Goal: Task Accomplishment & Management: Use online tool/utility

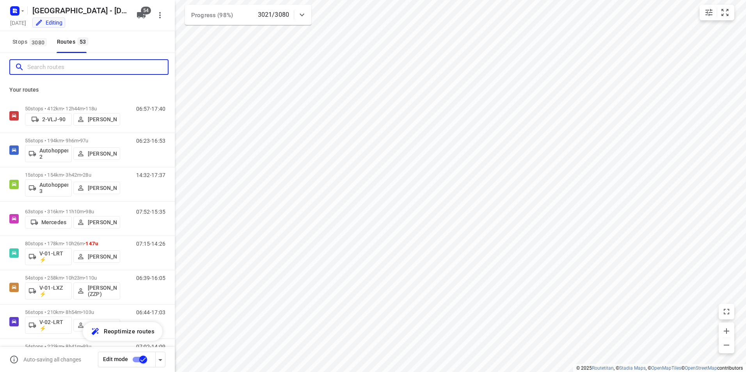
click at [53, 70] on input "Search routes" at bounding box center [97, 67] width 141 height 12
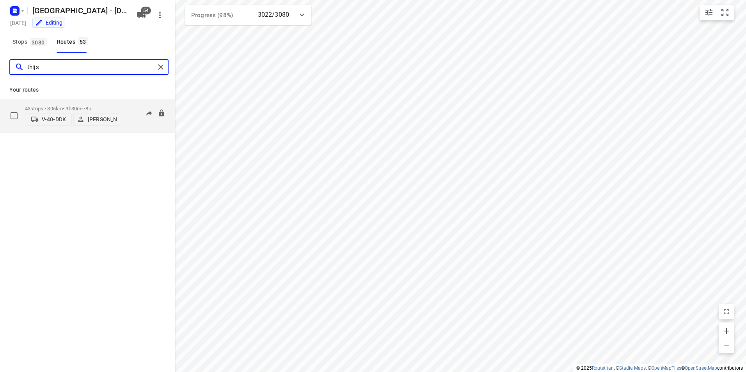
type input "thijs"
click at [53, 106] on p "43 stops • 306km • 9h30m • 78u" at bounding box center [72, 109] width 95 height 6
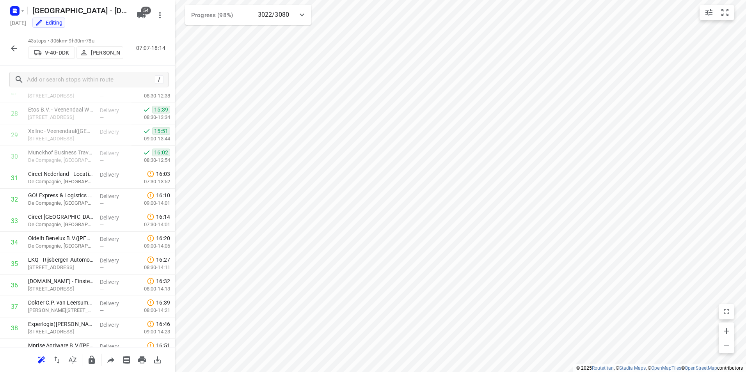
scroll to position [619, 0]
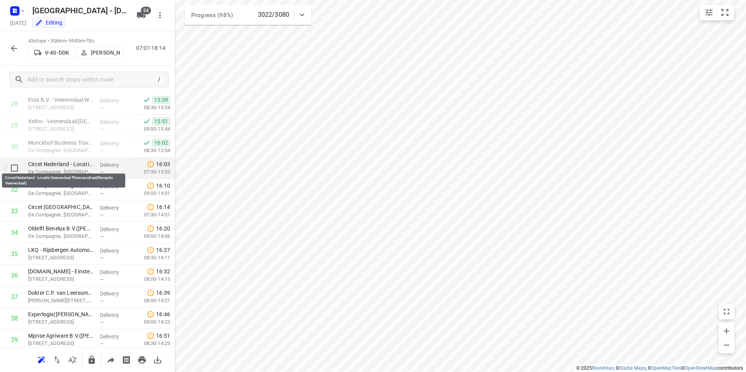
click at [64, 167] on p "Circet Nederland - Locatie Veenendaal Plesmanstraat(Receptie Veenendaal)" at bounding box center [61, 164] width 66 height 8
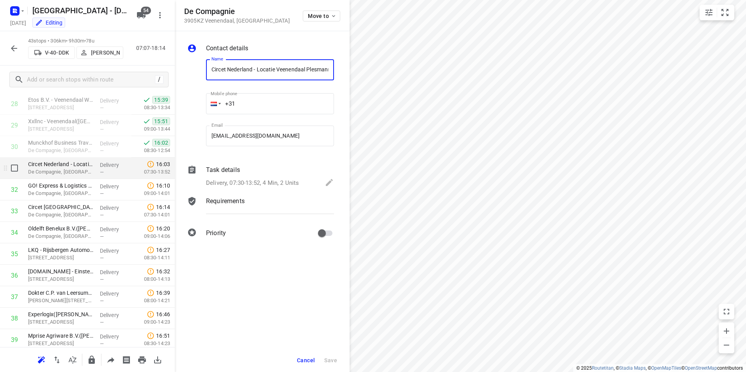
scroll to position [0, 71]
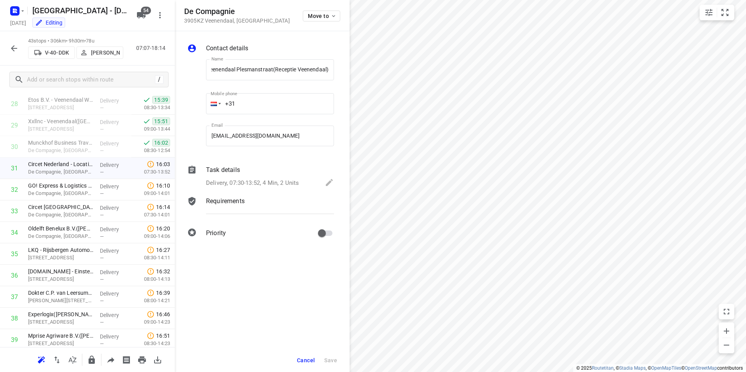
click at [225, 171] on p "Task details" at bounding box center [223, 170] width 34 height 9
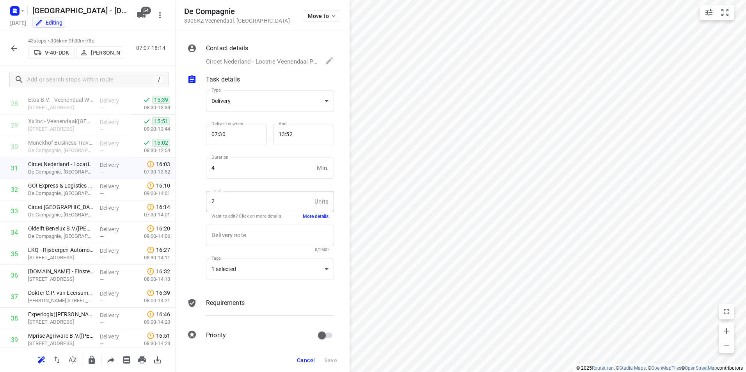
click at [308, 218] on button "More details" at bounding box center [316, 217] width 26 height 7
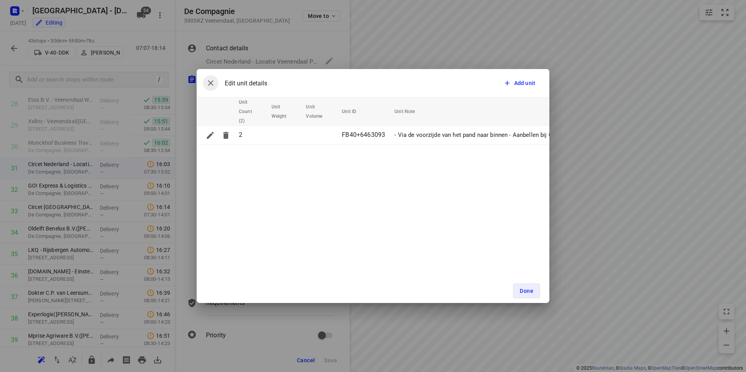
click at [206, 84] on button "button" at bounding box center [211, 83] width 16 height 16
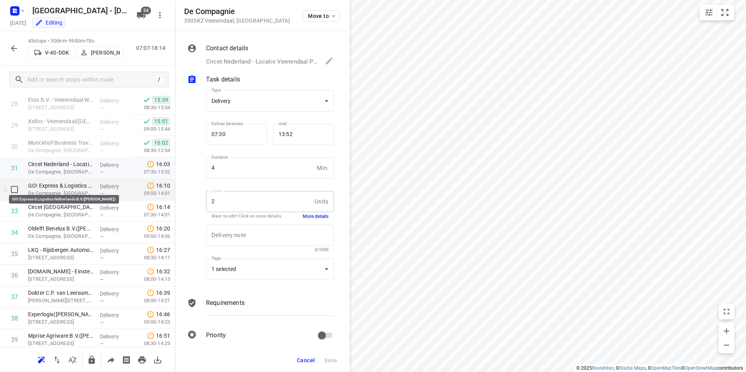
click at [66, 189] on p "GO! Express & Logistics Netherlands B.V.([PERSON_NAME])" at bounding box center [61, 186] width 66 height 8
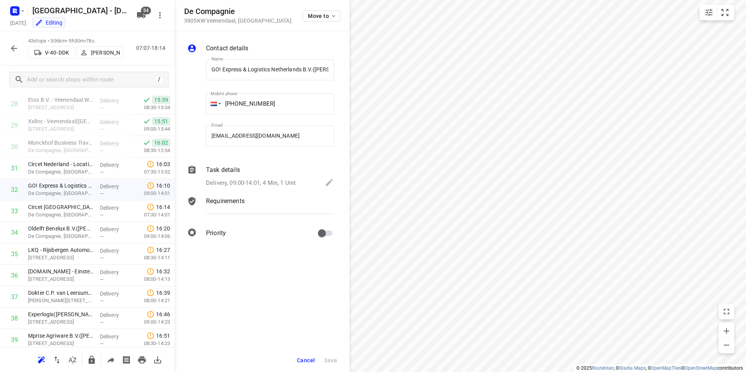
click at [227, 171] on p "Task details" at bounding box center [223, 170] width 34 height 9
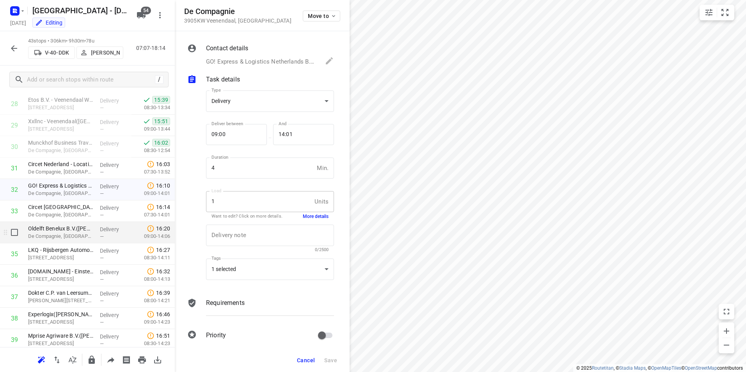
click at [67, 235] on p "De Compagnie, [GEOGRAPHIC_DATA]" at bounding box center [61, 237] width 66 height 8
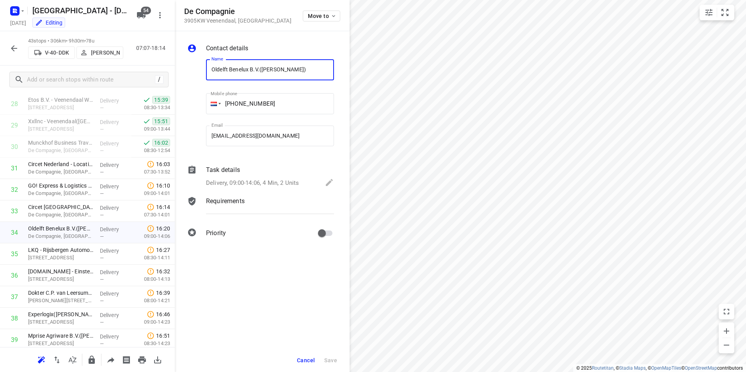
click at [218, 169] on p "Task details" at bounding box center [223, 170] width 34 height 9
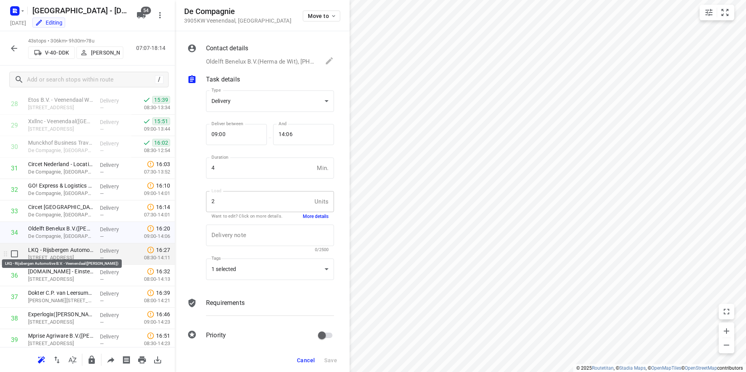
click at [46, 251] on p "LKQ - Rijsbergen Automotive B.V. - Veenendaal([PERSON_NAME])" at bounding box center [61, 250] width 66 height 8
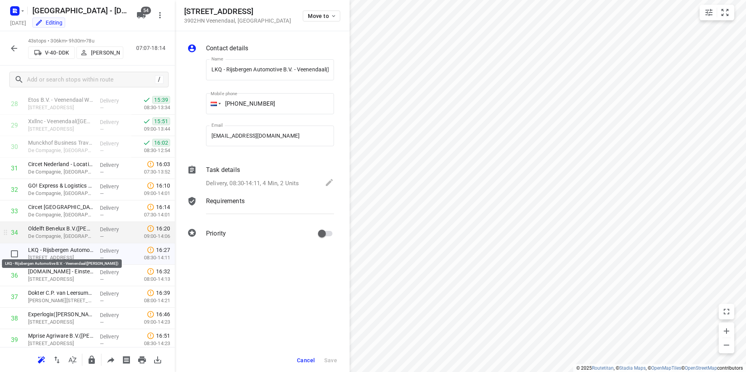
scroll to position [0, 41]
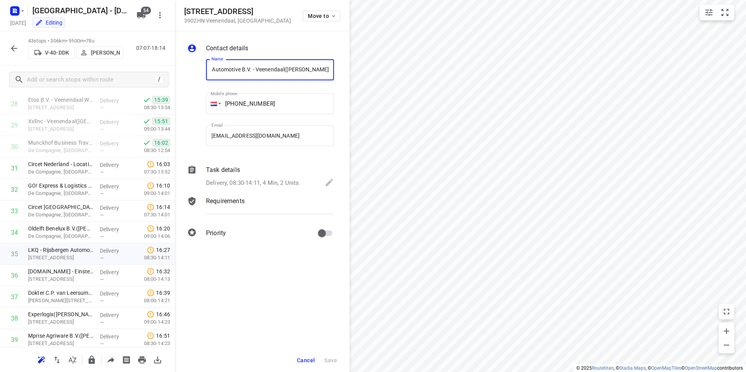
click at [228, 168] on p "Task details" at bounding box center [223, 170] width 34 height 9
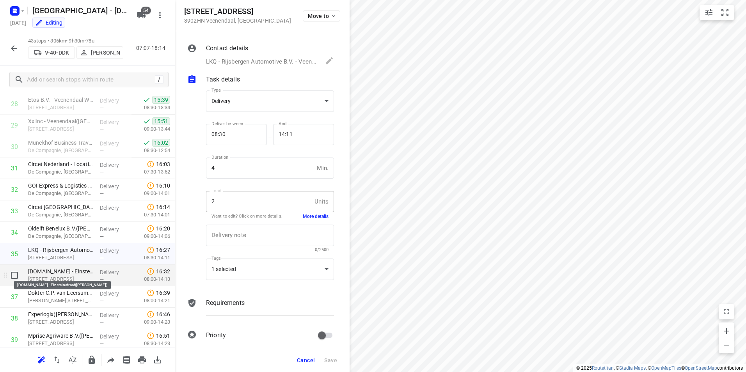
click at [56, 275] on p "[DOMAIN_NAME] - Einsteinstraat([PERSON_NAME])" at bounding box center [61, 272] width 66 height 8
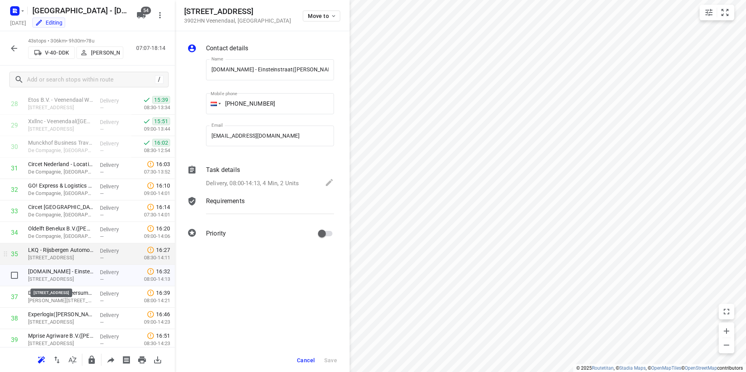
scroll to position [0, 3]
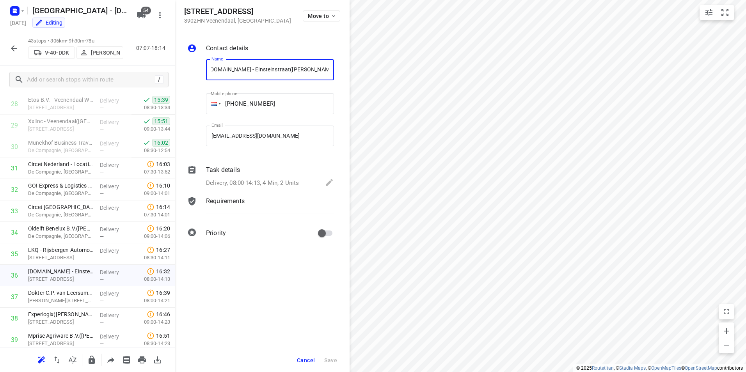
click at [220, 166] on p "Task details" at bounding box center [223, 170] width 34 height 9
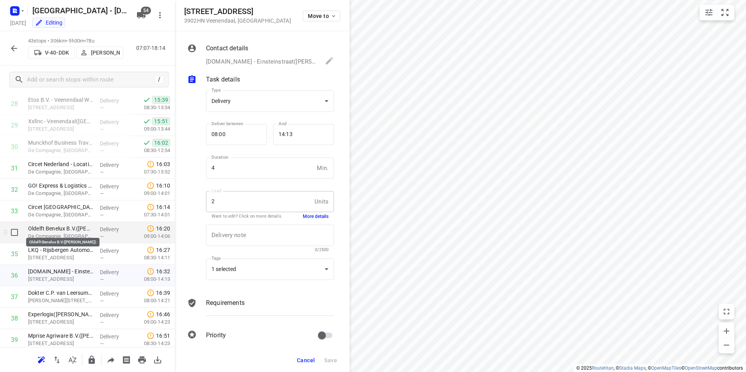
click at [65, 229] on p "Oldelft Benelux B.V.([PERSON_NAME])" at bounding box center [61, 229] width 66 height 8
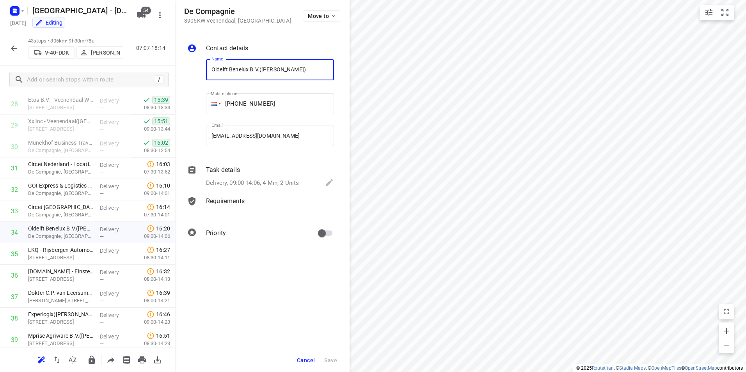
click at [217, 169] on p "Task details" at bounding box center [223, 170] width 34 height 9
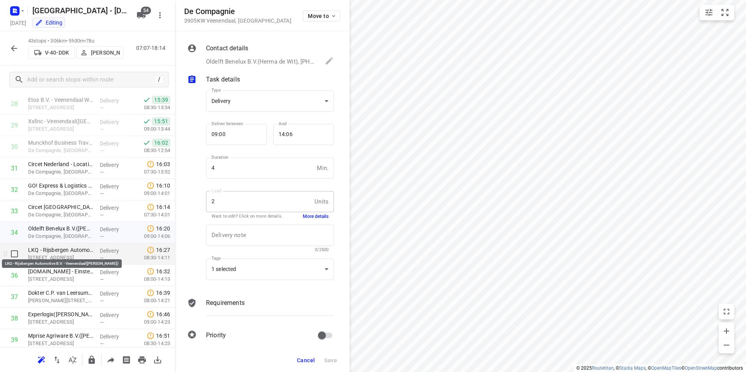
click at [64, 251] on p "LKQ - Rijsbergen Automotive B.V. - Veenendaal([PERSON_NAME])" at bounding box center [61, 250] width 66 height 8
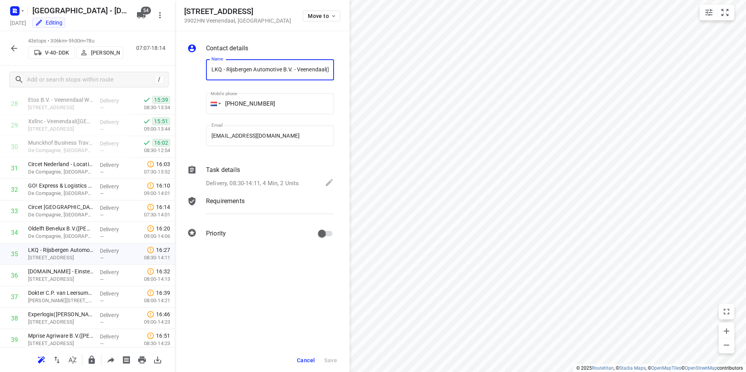
scroll to position [0, 41]
click at [221, 169] on p "Task details" at bounding box center [223, 170] width 34 height 9
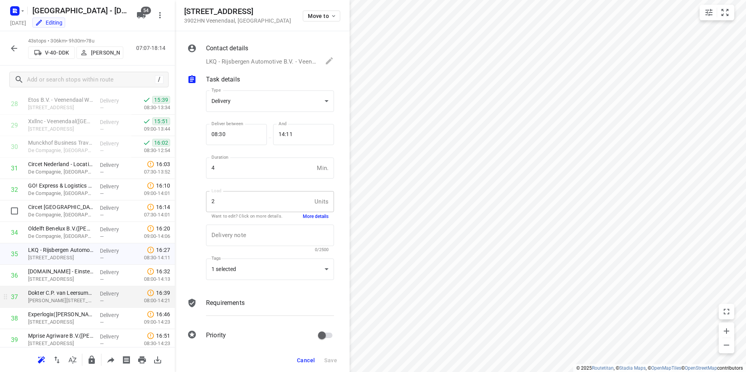
scroll to position [697, 0]
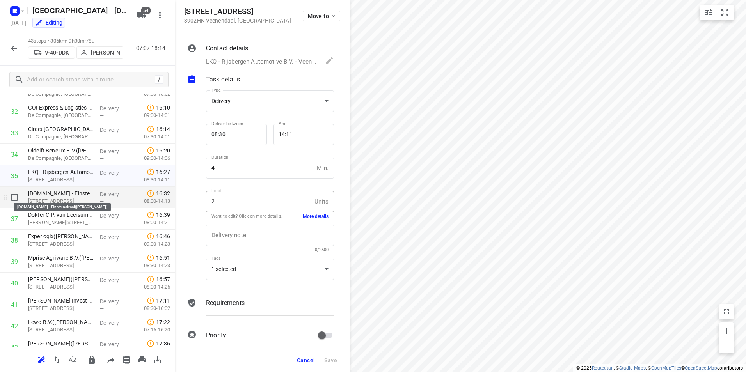
click at [55, 198] on p "[STREET_ADDRESS]" at bounding box center [61, 202] width 66 height 8
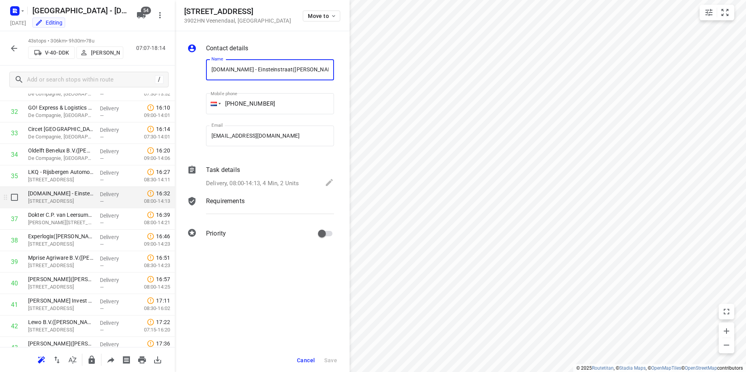
scroll to position [0, 3]
click at [226, 172] on p "Task details" at bounding box center [223, 170] width 34 height 9
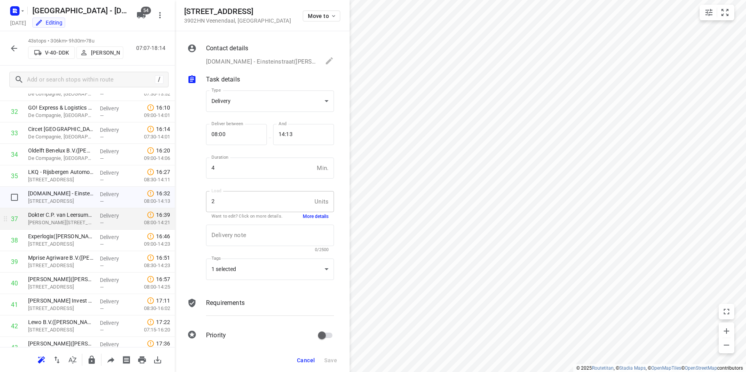
scroll to position [730, 0]
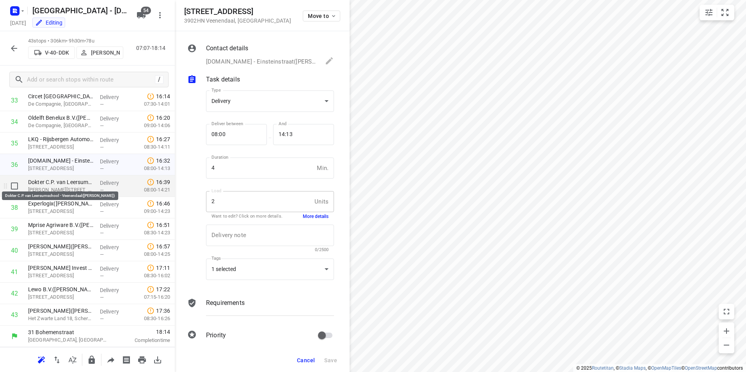
click at [57, 185] on p "Dokter C.P. van Leersumschool - Veenendaal([PERSON_NAME])" at bounding box center [61, 182] width 66 height 8
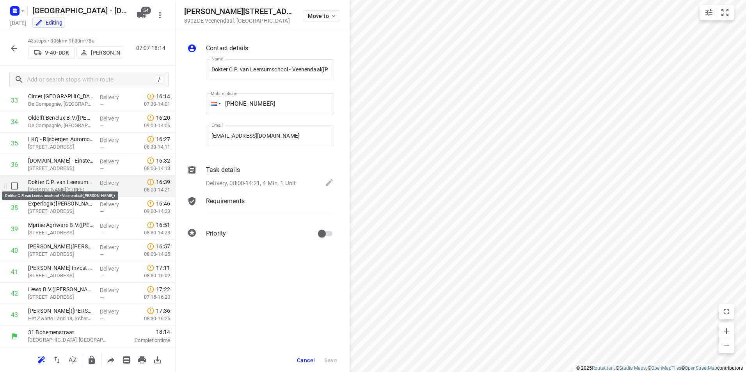
scroll to position [0, 44]
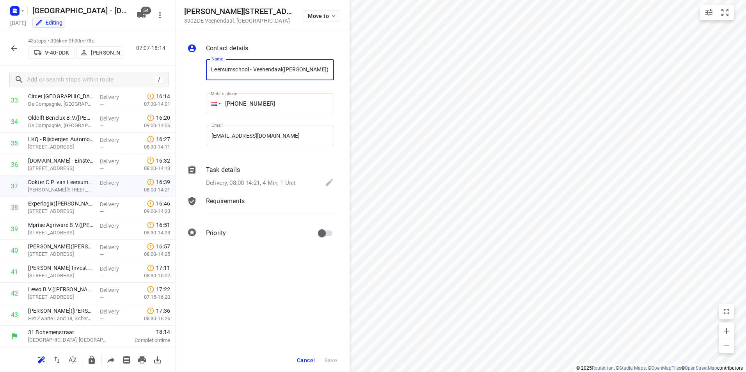
click at [231, 171] on p "Task details" at bounding box center [223, 170] width 34 height 9
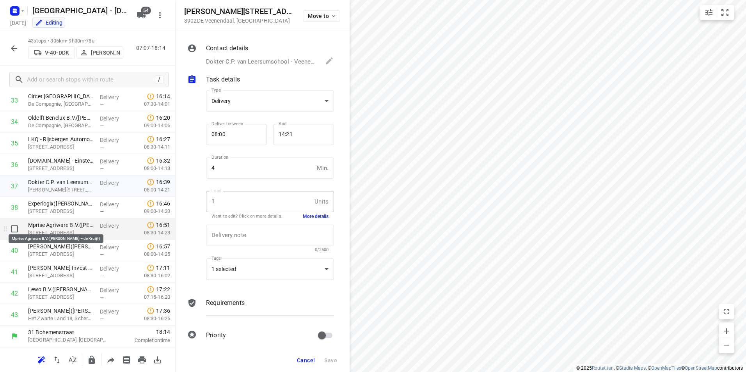
click at [50, 226] on p "Mprise Agriware B.V.([PERSON_NAME] – de Kruijf)" at bounding box center [61, 225] width 66 height 8
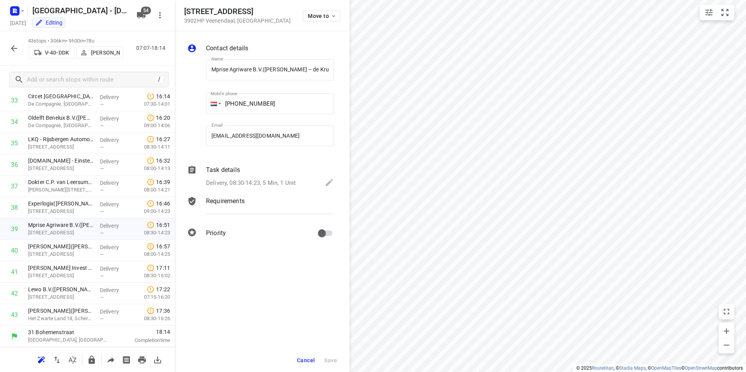
click at [232, 168] on p "Task details" at bounding box center [223, 170] width 34 height 9
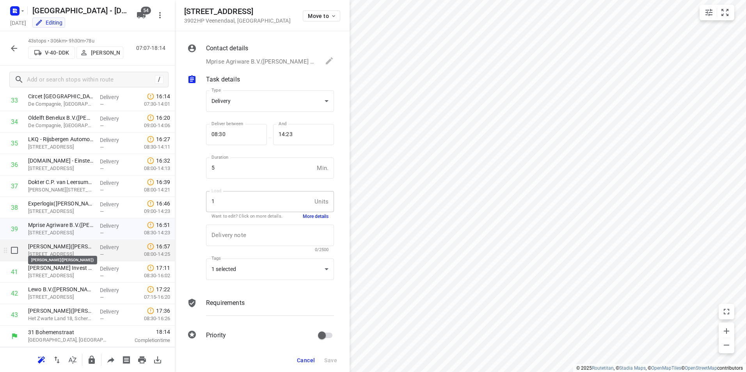
click at [59, 248] on p "[PERSON_NAME]([PERSON_NAME])" at bounding box center [61, 247] width 66 height 8
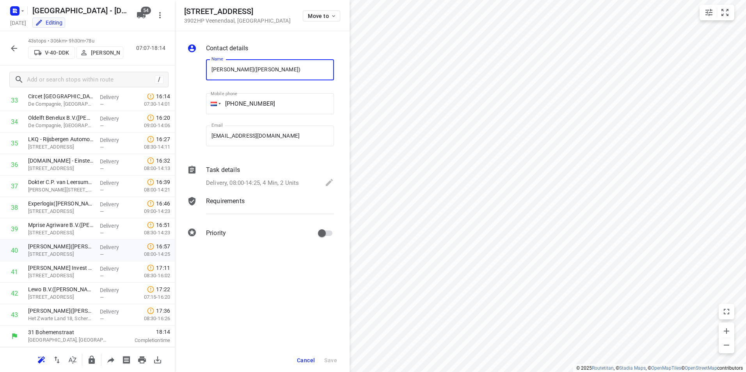
click at [225, 171] on p "Task details" at bounding box center [223, 170] width 34 height 9
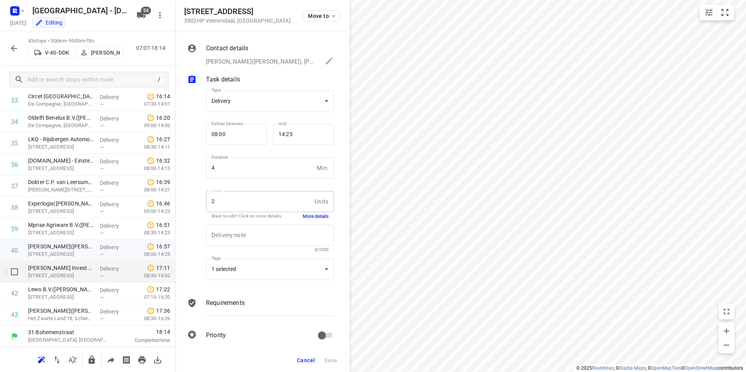
click at [53, 270] on p "[PERSON_NAME] Invest B.V.([PERSON_NAME])" at bounding box center [61, 268] width 66 height 8
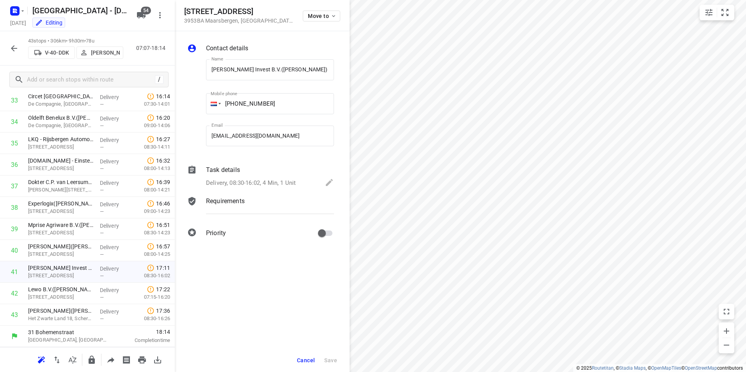
click at [221, 169] on p "Task details" at bounding box center [223, 170] width 34 height 9
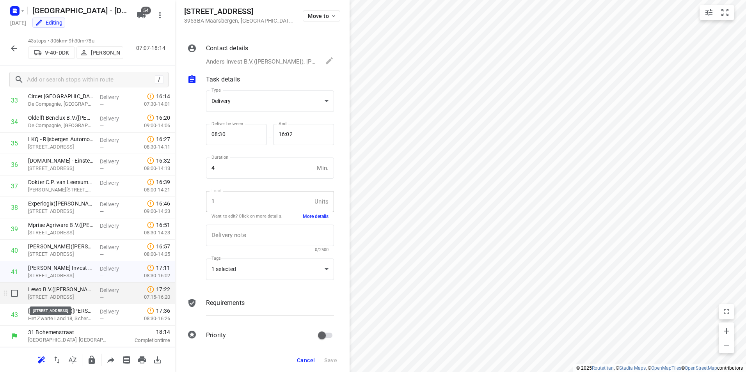
click at [52, 294] on p "[STREET_ADDRESS]" at bounding box center [61, 298] width 66 height 8
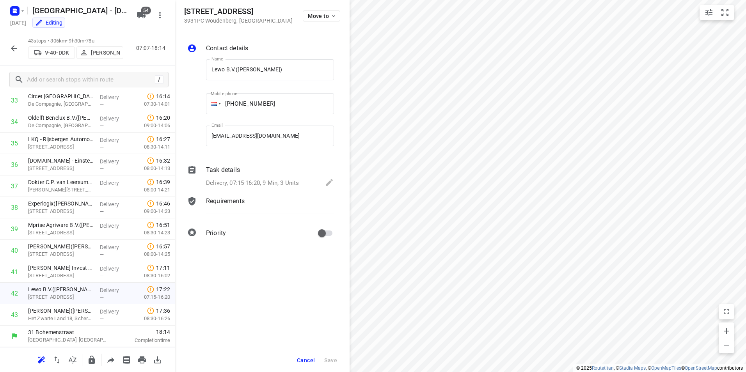
click at [225, 169] on p "Task details" at bounding box center [223, 170] width 34 height 9
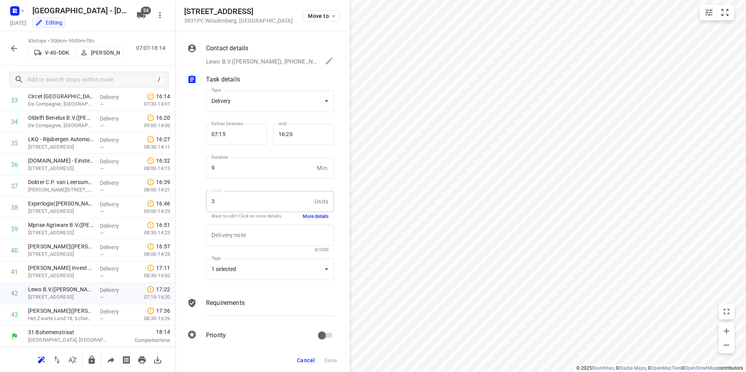
click at [306, 217] on button "More details" at bounding box center [316, 217] width 26 height 7
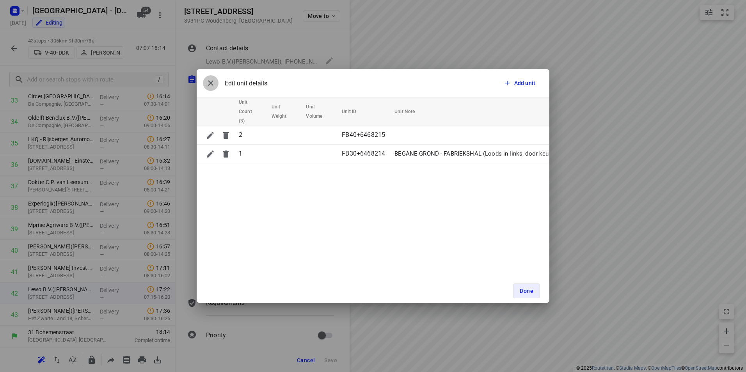
click at [212, 83] on icon "button" at bounding box center [210, 82] width 9 height 9
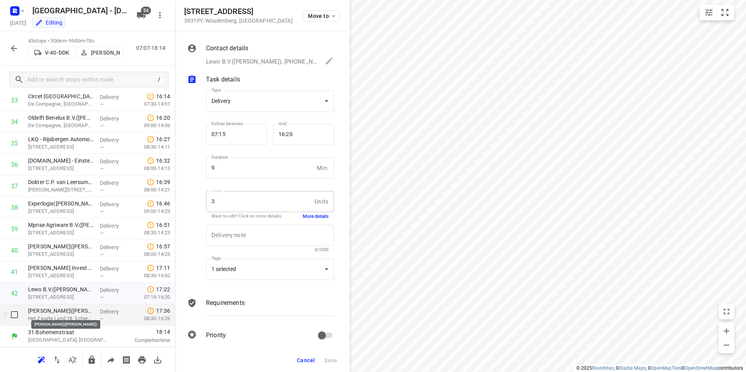
click at [68, 314] on p "[PERSON_NAME]([PERSON_NAME])" at bounding box center [61, 311] width 66 height 8
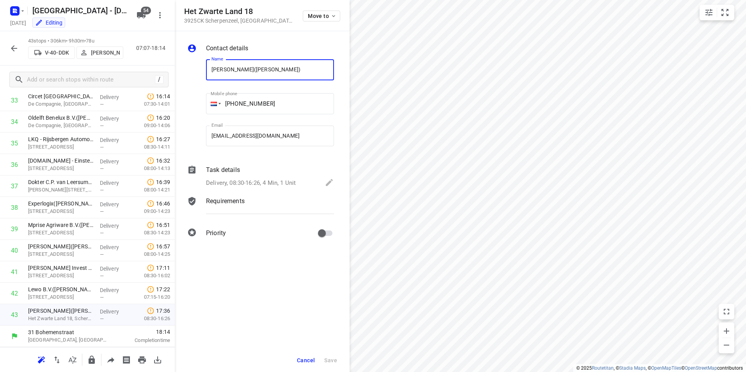
click at [224, 169] on p "Task details" at bounding box center [223, 170] width 34 height 9
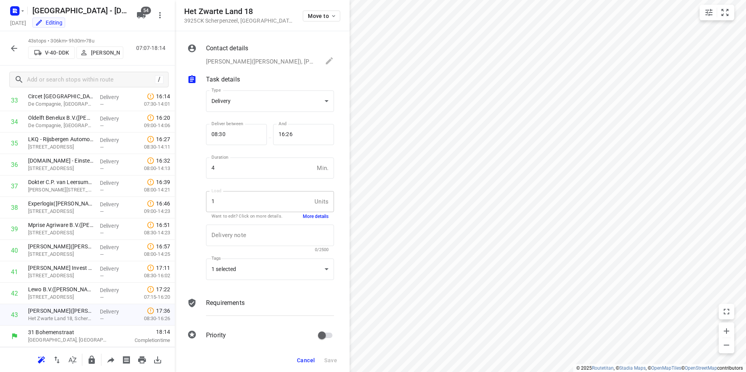
click at [310, 218] on button "More details" at bounding box center [316, 217] width 26 height 7
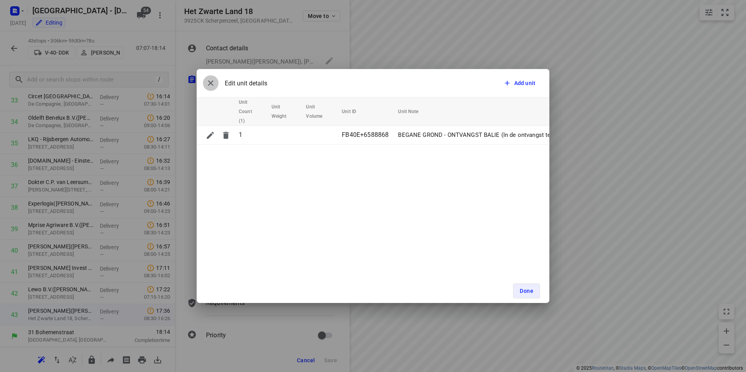
click at [208, 78] on icon "button" at bounding box center [210, 82] width 9 height 9
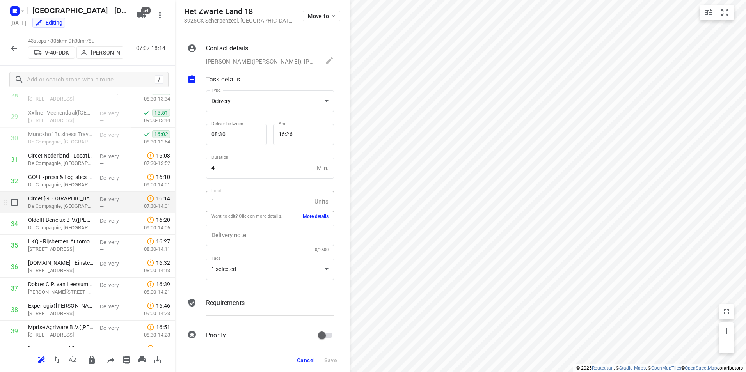
scroll to position [613, 0]
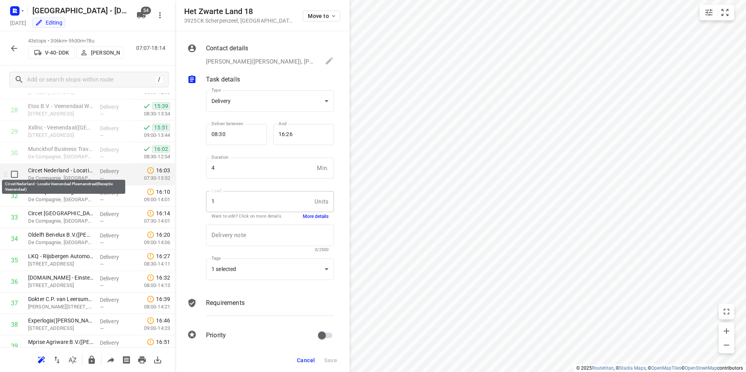
click at [73, 173] on p "Circet Nederland - Locatie Veenendaal Plesmanstraat(Receptie Veenendaal)" at bounding box center [61, 171] width 66 height 8
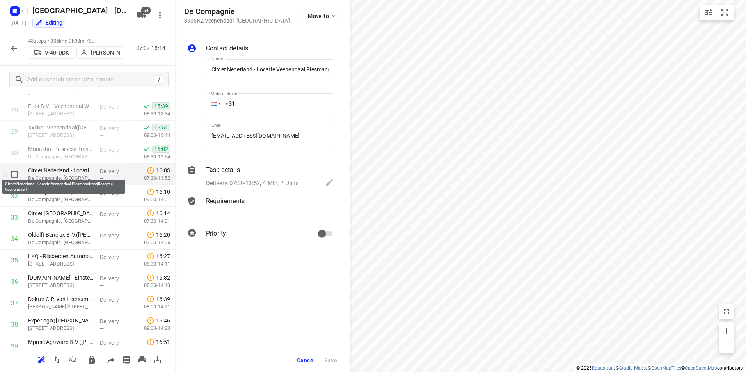
scroll to position [0, 71]
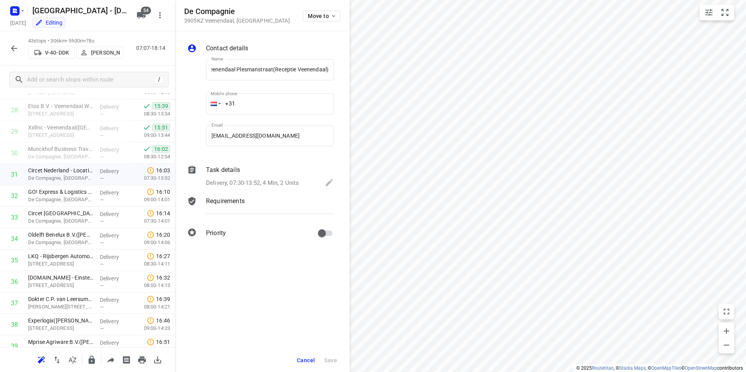
click at [224, 169] on p "Task details" at bounding box center [223, 170] width 34 height 9
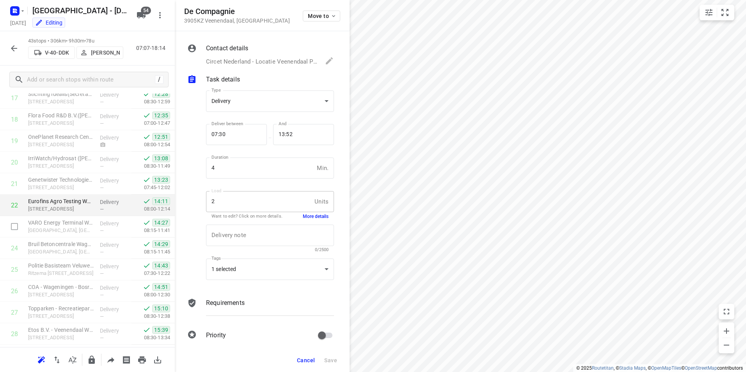
scroll to position [340, 0]
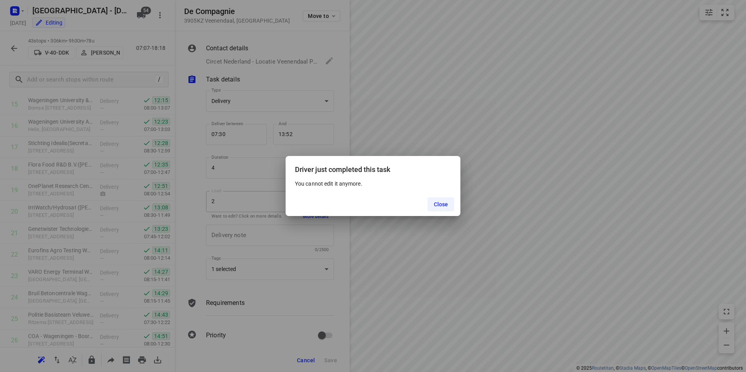
click at [442, 202] on span "Close" at bounding box center [441, 204] width 14 height 6
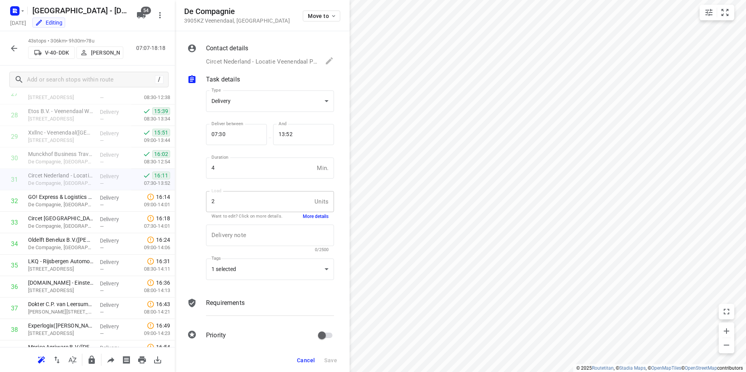
scroll to position [730, 0]
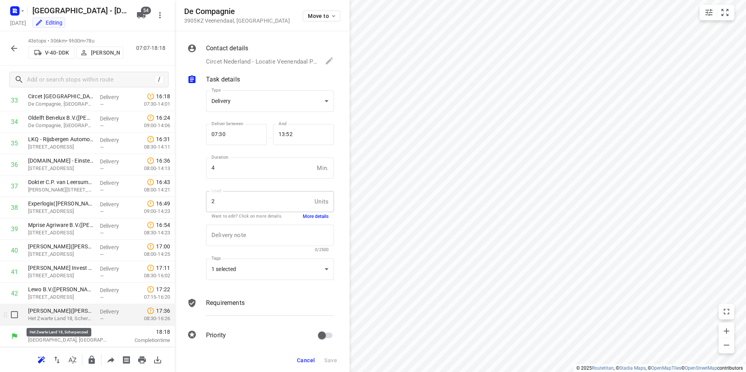
click at [71, 315] on p "Het Zwarte Land 18, Scherpenzeel" at bounding box center [61, 319] width 66 height 8
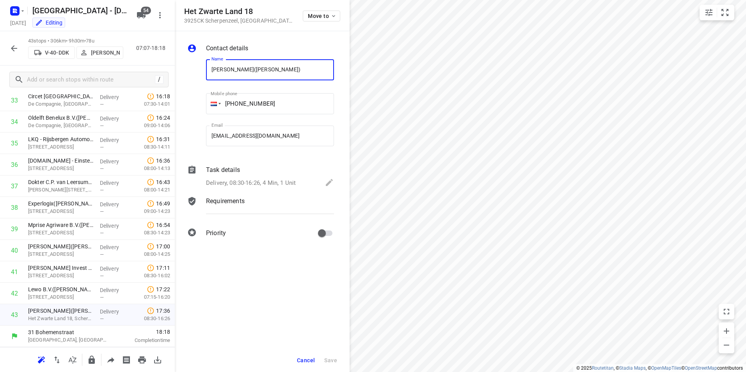
click at [221, 169] on p "Task details" at bounding box center [223, 170] width 34 height 9
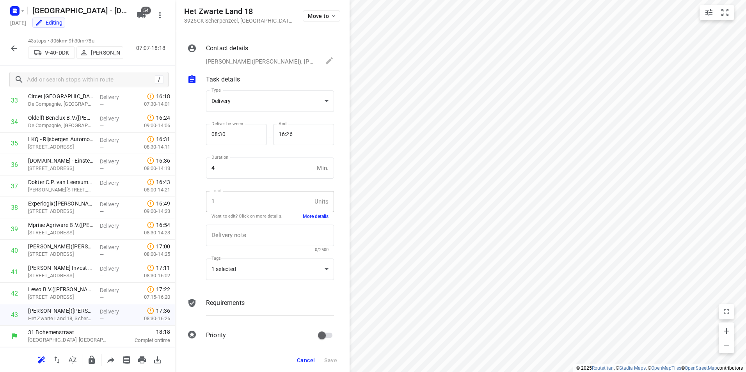
click at [309, 217] on button "More details" at bounding box center [316, 217] width 26 height 7
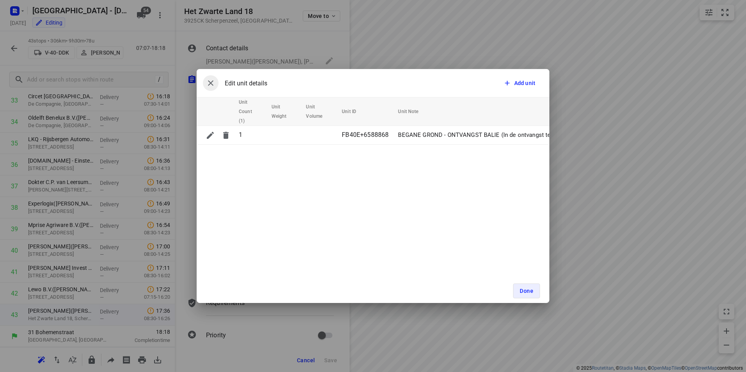
click at [209, 80] on icon "button" at bounding box center [210, 82] width 9 height 9
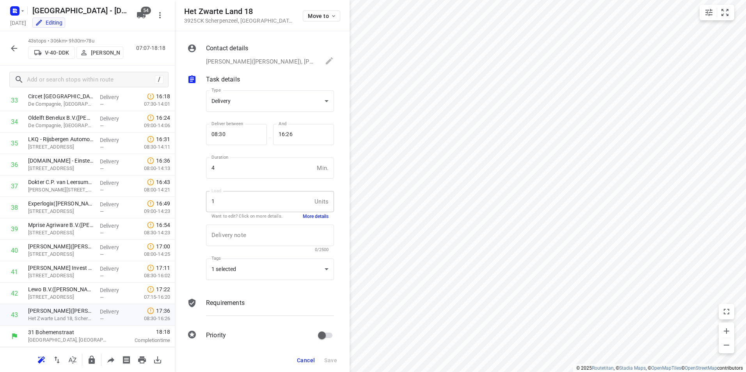
click at [9, 49] on icon "button" at bounding box center [13, 48] width 9 height 9
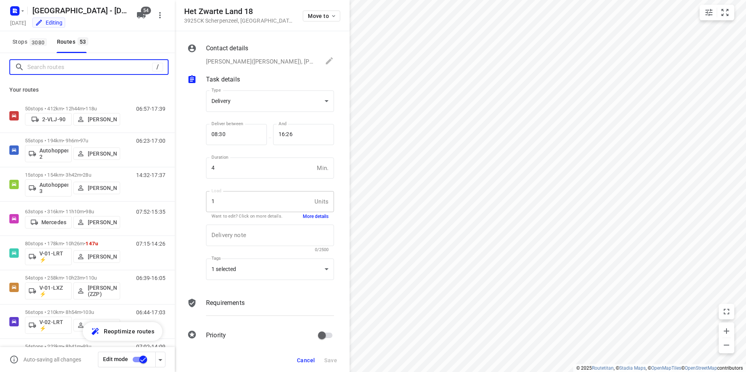
click at [66, 69] on input "Search routes" at bounding box center [89, 67] width 125 height 12
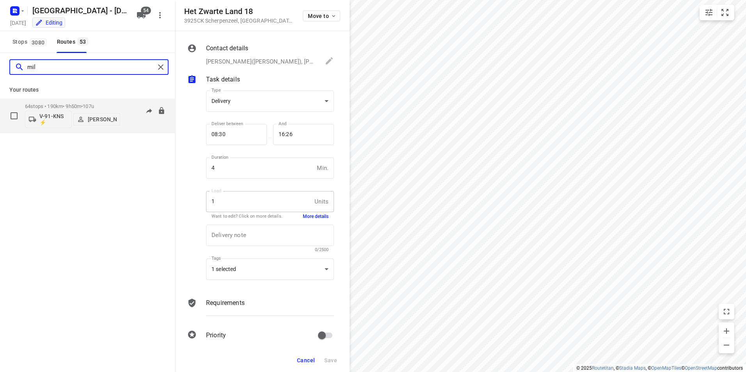
type input "mil"
click at [75, 103] on div "64 stops • 190km • 9h50m • 107u V-91-KNS ⚡ [PERSON_NAME]" at bounding box center [72, 116] width 95 height 32
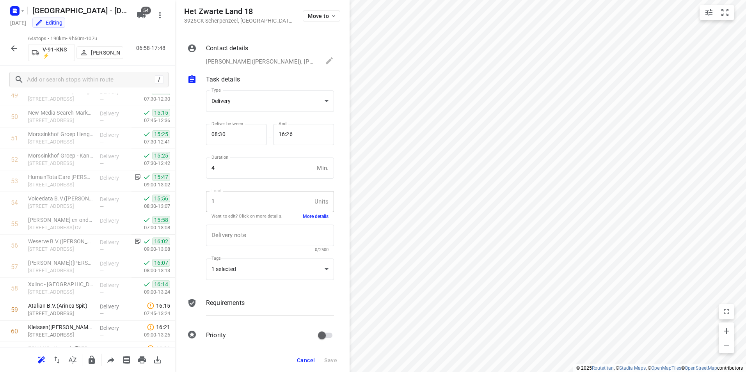
scroll to position [1096, 0]
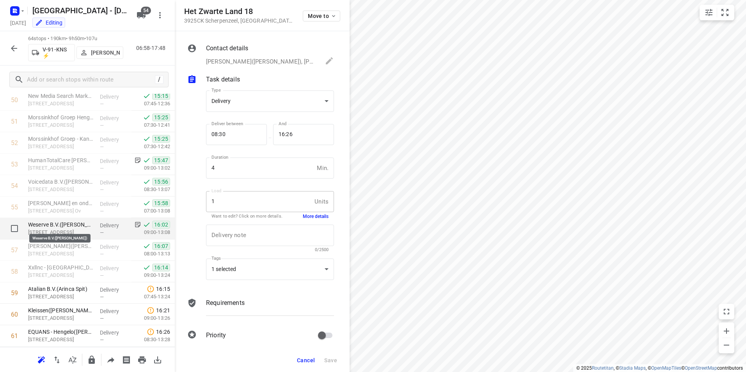
click at [53, 224] on p "Weserve B.V.([PERSON_NAME])" at bounding box center [61, 225] width 66 height 8
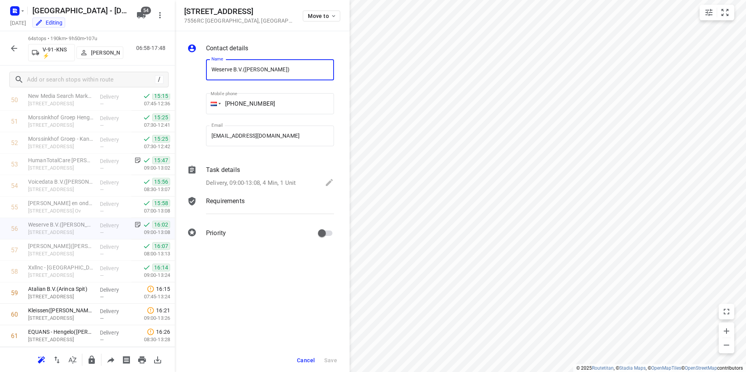
click at [234, 170] on p "Task details" at bounding box center [223, 170] width 34 height 9
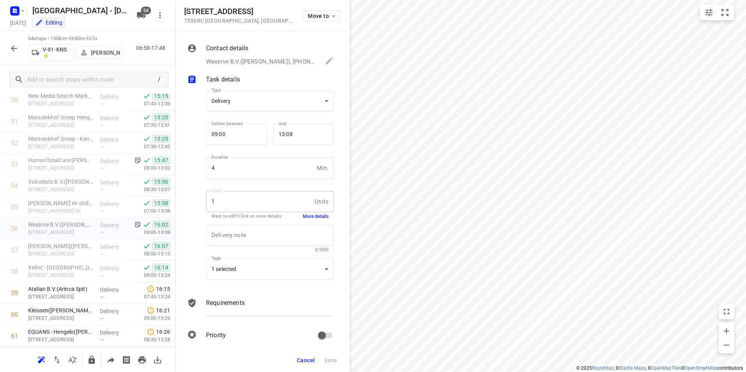
click at [312, 218] on button "More details" at bounding box center [316, 217] width 26 height 7
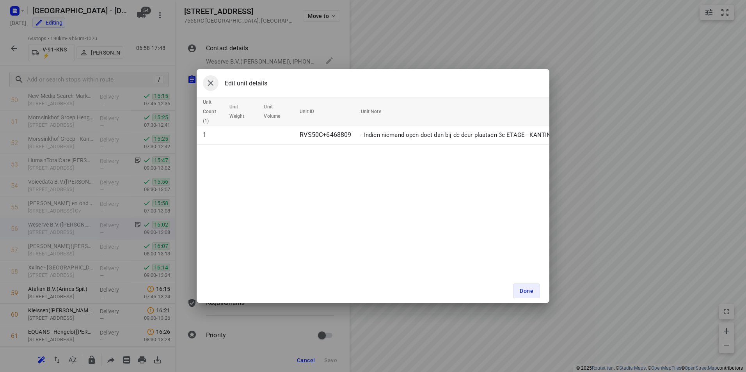
click at [214, 80] on icon "button" at bounding box center [210, 82] width 9 height 9
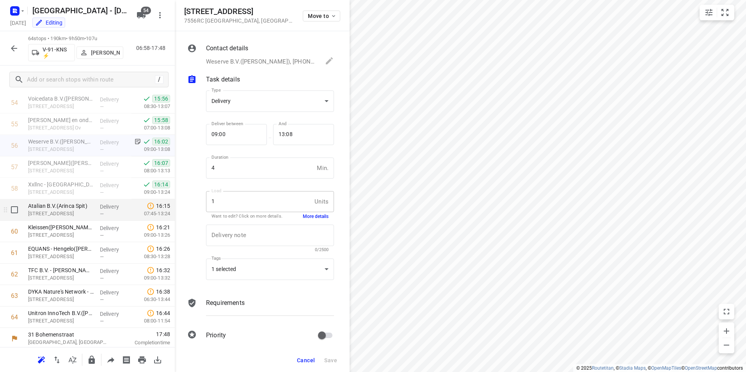
scroll to position [1181, 0]
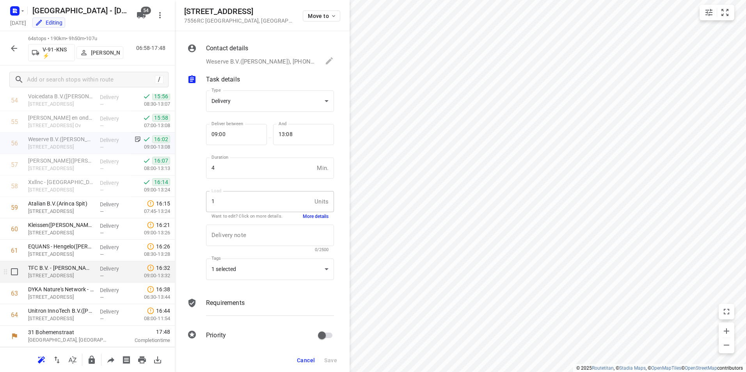
click at [57, 272] on p "[STREET_ADDRESS]" at bounding box center [61, 276] width 66 height 8
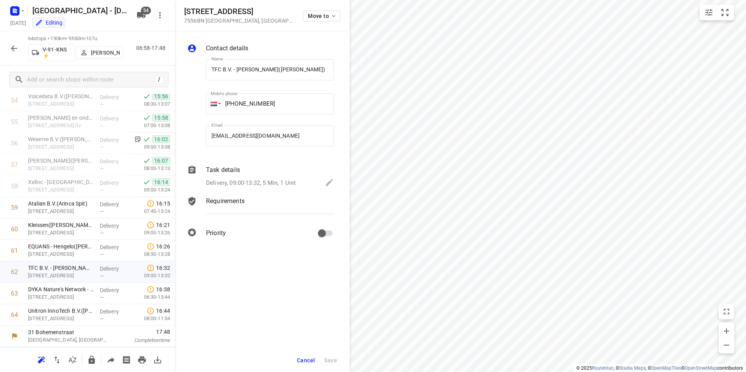
click at [236, 171] on p "Task details" at bounding box center [223, 170] width 34 height 9
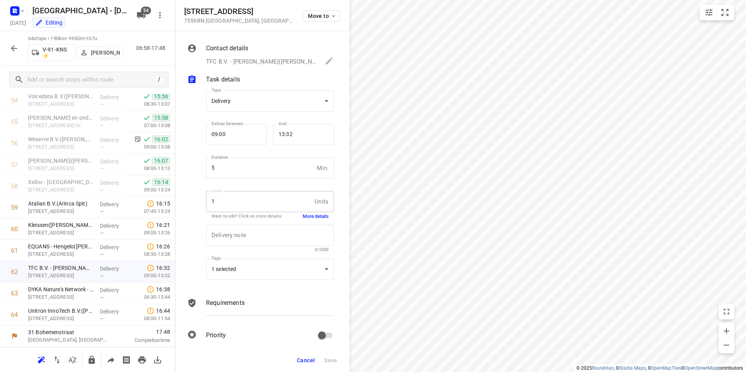
click at [308, 218] on button "More details" at bounding box center [316, 217] width 26 height 7
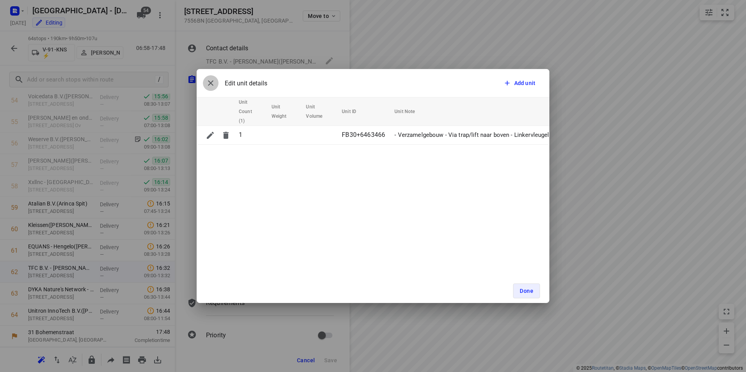
drag, startPoint x: 211, startPoint y: 81, endPoint x: 206, endPoint y: 95, distance: 14.9
click at [210, 82] on icon "button" at bounding box center [210, 82] width 9 height 9
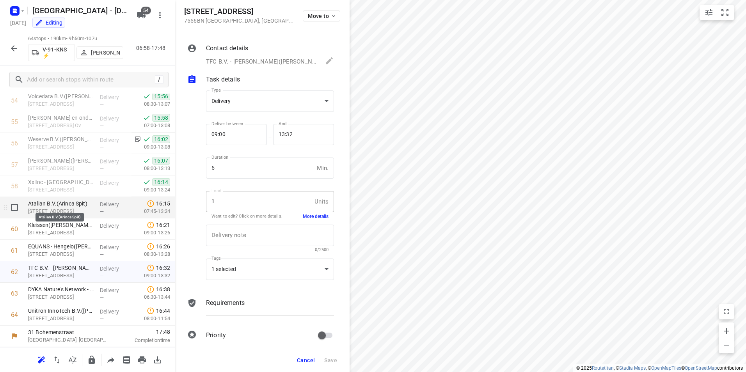
click at [61, 204] on p "Atalian B.V.(Arinca Spit)" at bounding box center [61, 204] width 66 height 8
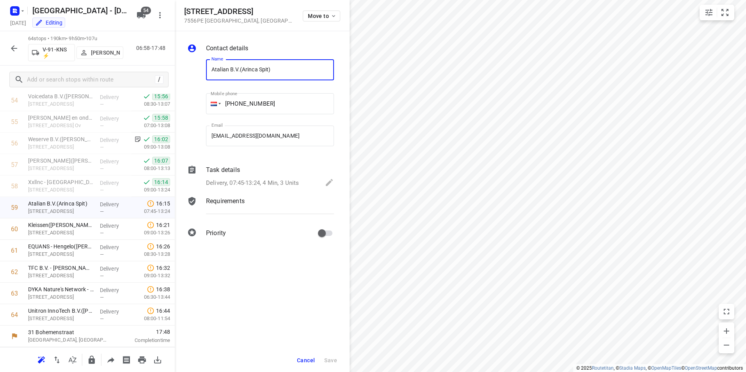
click at [219, 166] on p "Task details" at bounding box center [223, 170] width 34 height 9
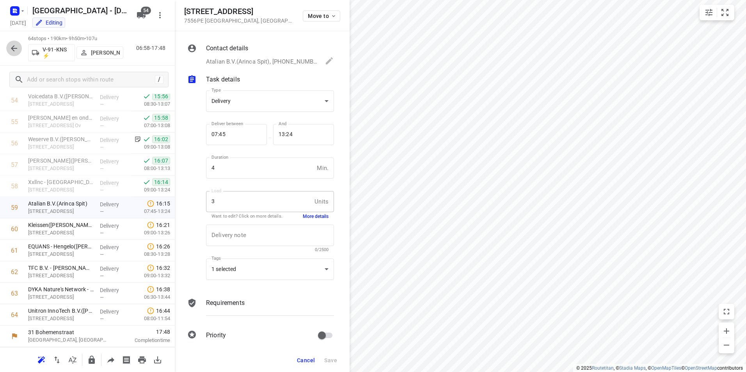
click at [18, 51] on icon "button" at bounding box center [13, 48] width 9 height 9
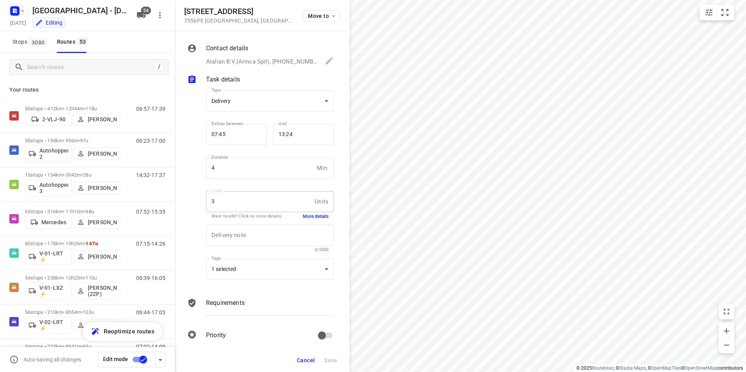
click at [18, 9] on rect "button" at bounding box center [14, 10] width 9 height 9
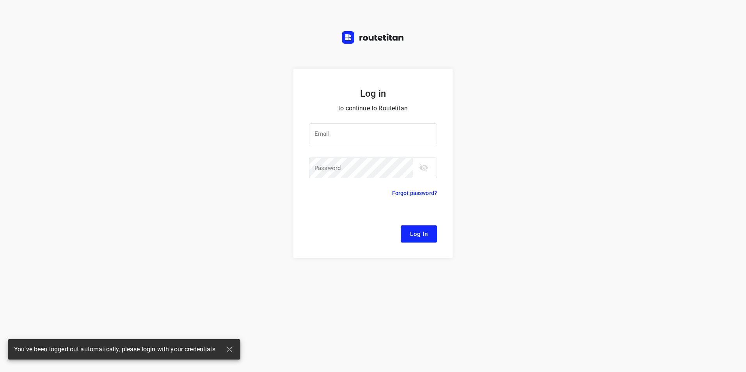
type input "[EMAIL_ADDRESS][DOMAIN_NAME]"
click at [417, 233] on span "Log In" at bounding box center [419, 234] width 18 height 10
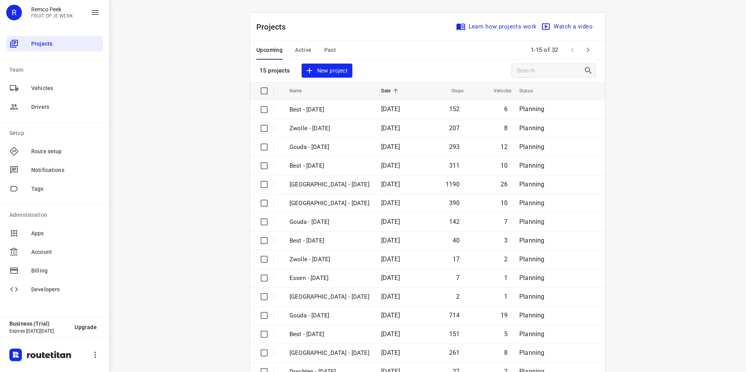
click at [304, 47] on span "Active" at bounding box center [303, 50] width 16 height 10
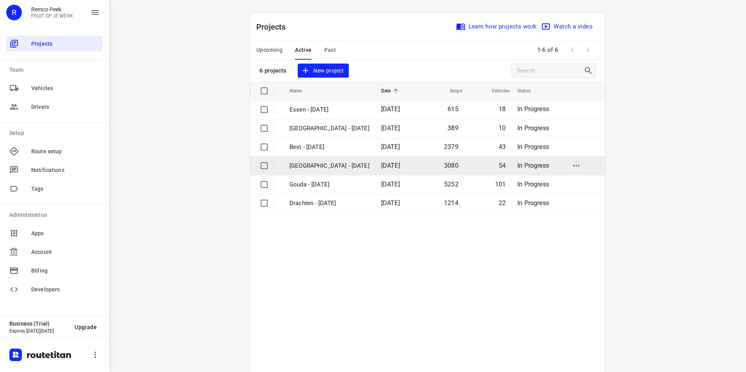
click at [306, 162] on p "[GEOGRAPHIC_DATA] - [DATE]" at bounding box center [330, 166] width 80 height 9
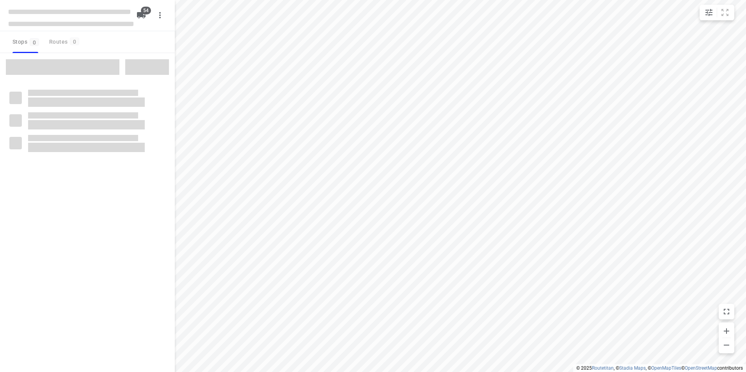
checkbox input "true"
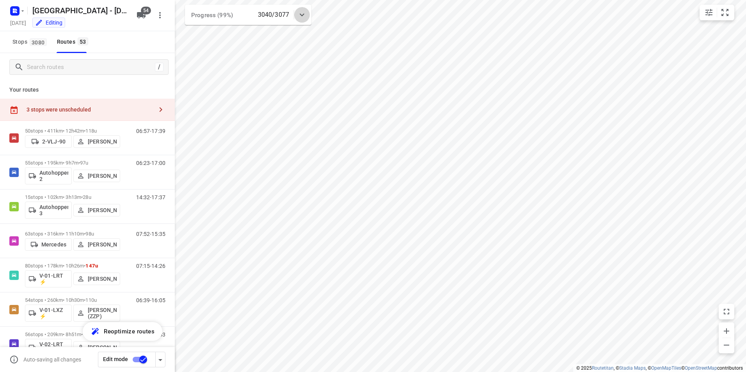
click at [303, 15] on icon at bounding box center [302, 14] width 9 height 9
click at [243, 50] on button "button" at bounding box center [249, 49] width 16 height 16
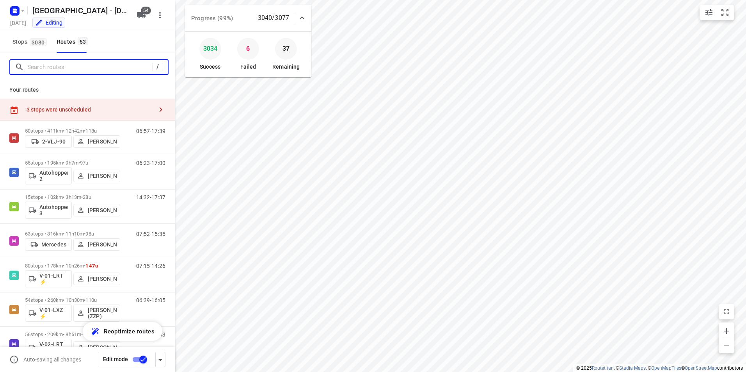
drag, startPoint x: 99, startPoint y: 62, endPoint x: 103, endPoint y: 62, distance: 4.7
click at [99, 62] on input "Search routes" at bounding box center [89, 67] width 125 height 12
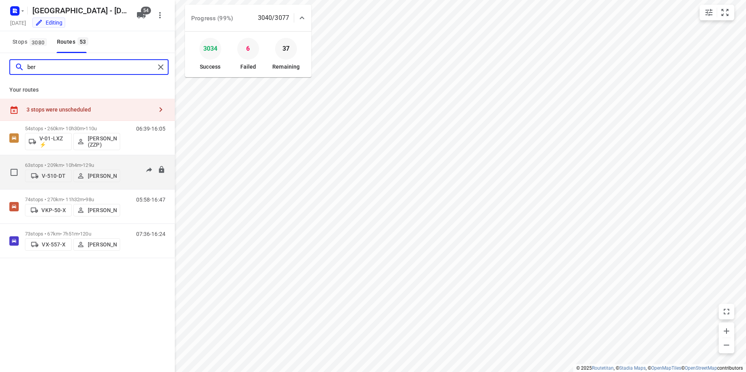
type input "ber"
click at [57, 164] on p "63 stops • 209km • 10h4m • 129u" at bounding box center [72, 165] width 95 height 6
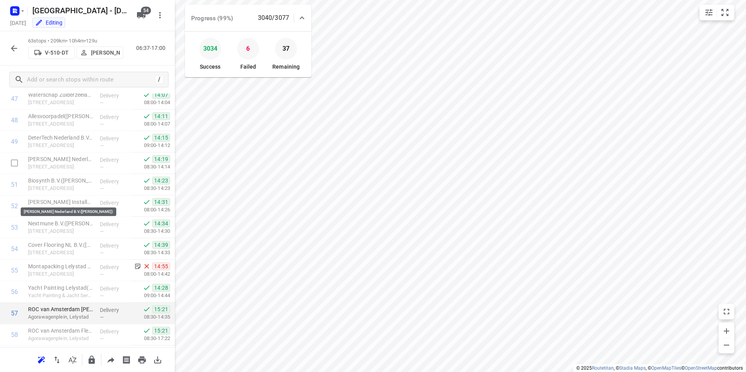
scroll to position [1182, 0]
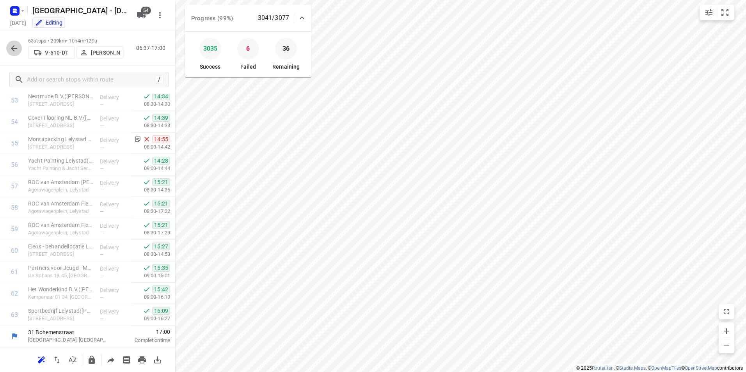
click at [15, 50] on icon "button" at bounding box center [13, 48] width 9 height 9
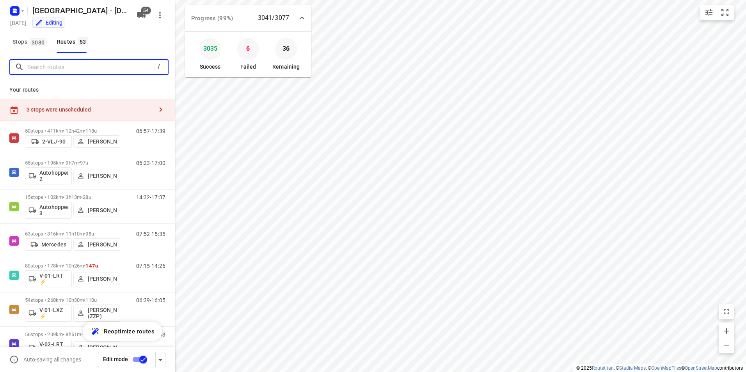
click at [98, 65] on input "Search routes" at bounding box center [90, 67] width 127 height 12
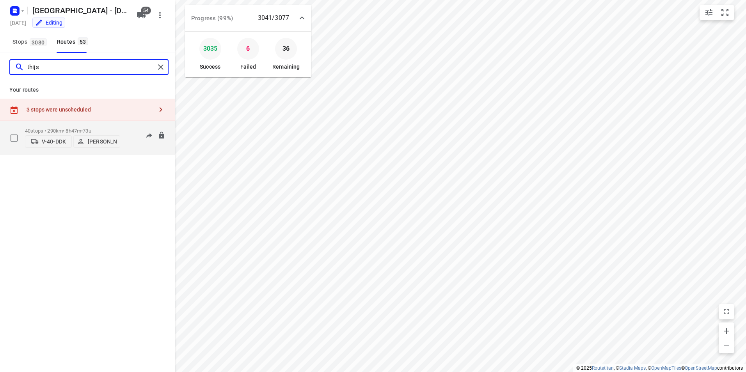
type input "thijs"
click at [57, 128] on p "40 stops • 290km • 8h47m • 73u" at bounding box center [72, 131] width 95 height 6
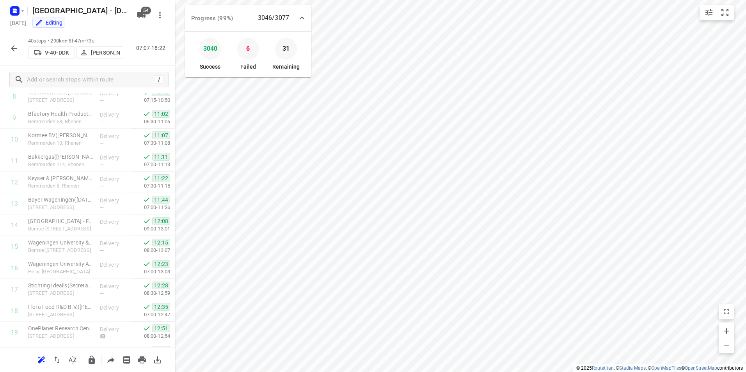
scroll to position [0, 0]
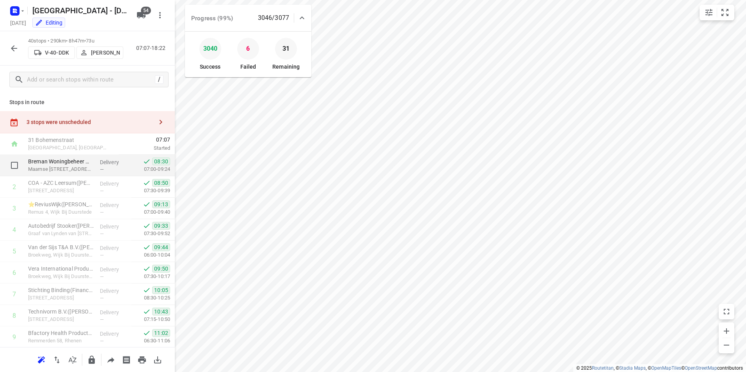
click at [75, 157] on div "Breman Woningbeheer Midden B.V.([PERSON_NAME]) Maarnse [STREET_ADDRESS]" at bounding box center [61, 165] width 72 height 21
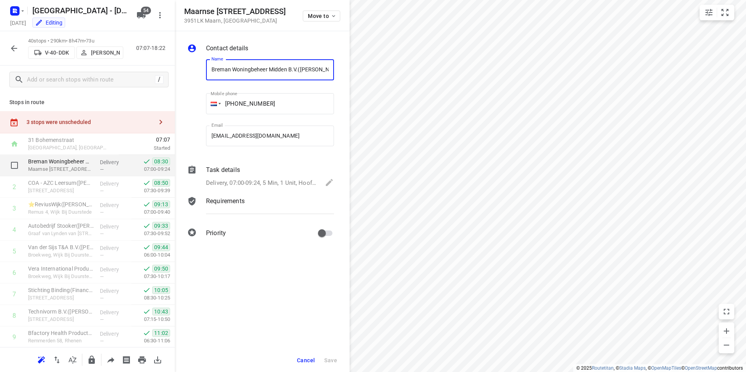
scroll to position [0, 12]
click at [224, 169] on p "Task details" at bounding box center [223, 170] width 34 height 9
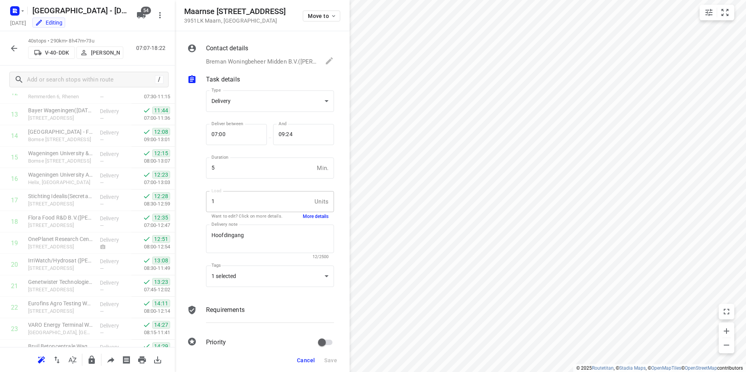
scroll to position [0, 0]
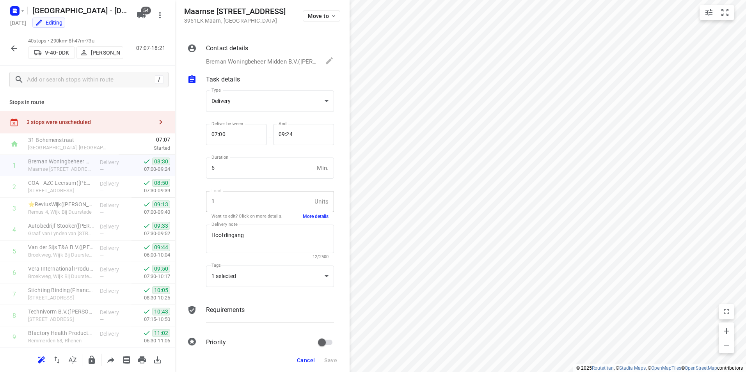
click at [14, 47] on icon "button" at bounding box center [13, 48] width 9 height 9
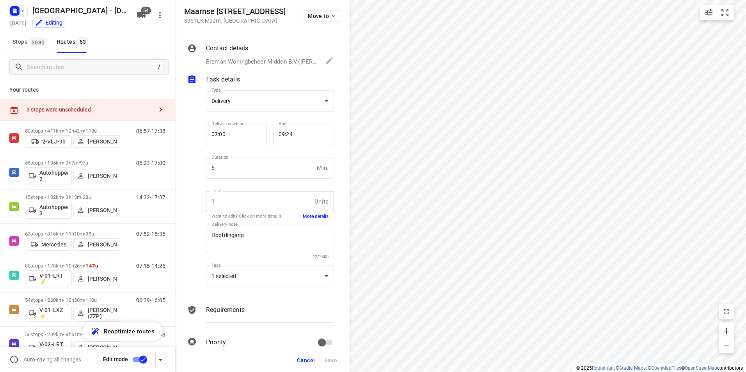
click at [15, 10] on icon "button" at bounding box center [16, 10] width 2 height 2
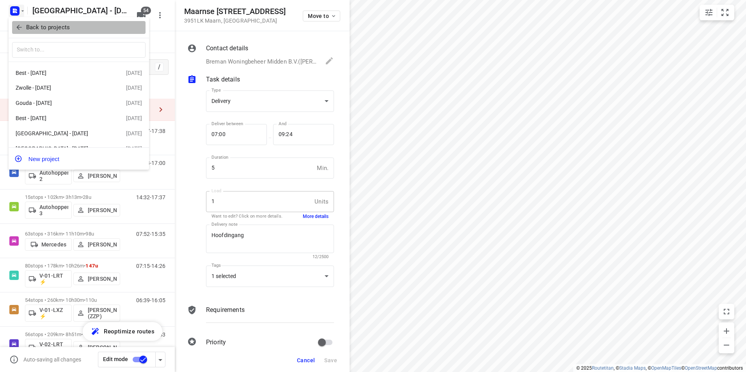
click at [52, 29] on p "Back to projects" at bounding box center [48, 27] width 44 height 9
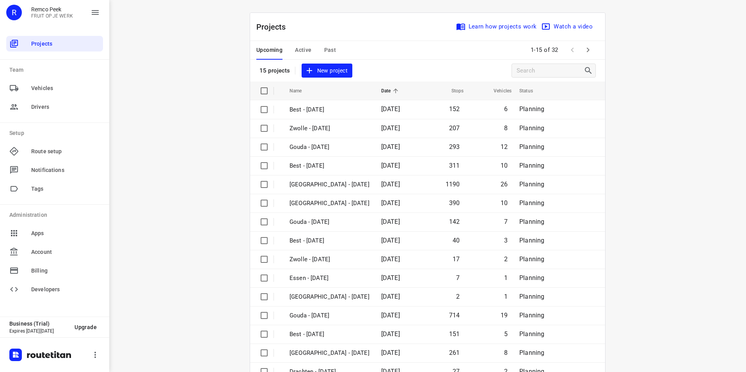
click at [302, 51] on span "Active" at bounding box center [303, 50] width 16 height 10
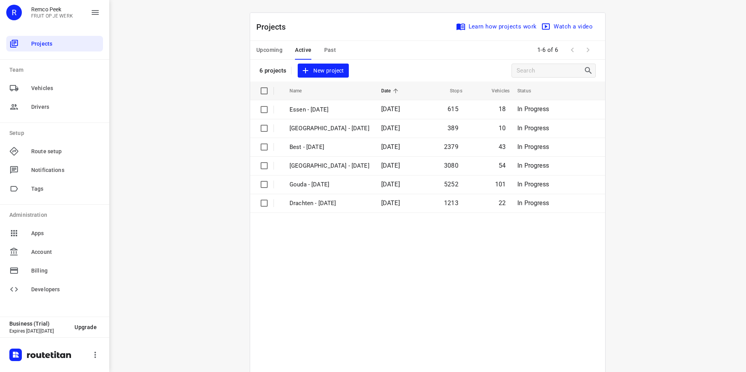
click at [324, 51] on span "Past" at bounding box center [330, 50] width 12 height 10
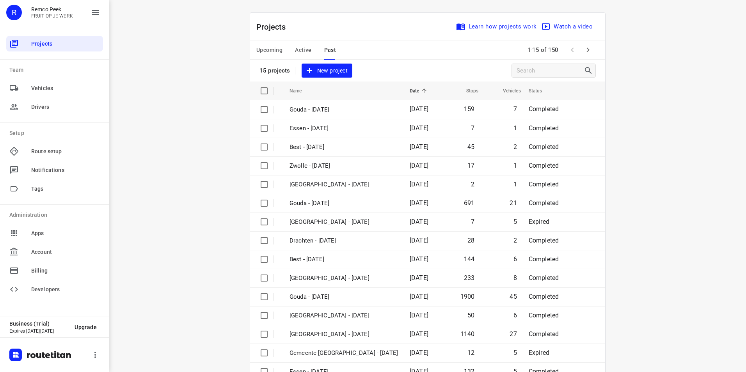
click at [308, 48] on span "Active" at bounding box center [303, 50] width 16 height 10
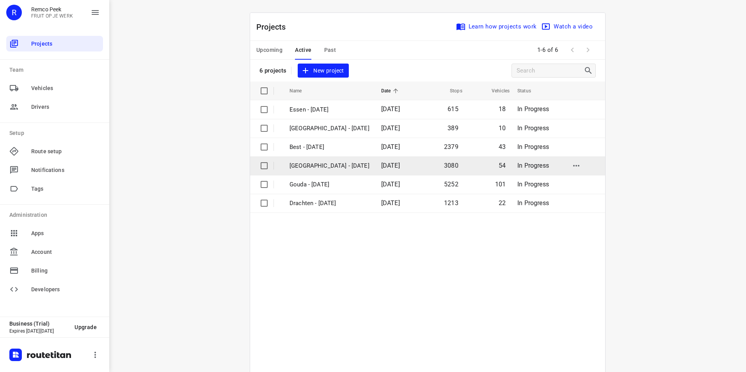
click at [315, 166] on p "[GEOGRAPHIC_DATA] - [DATE]" at bounding box center [330, 166] width 80 height 9
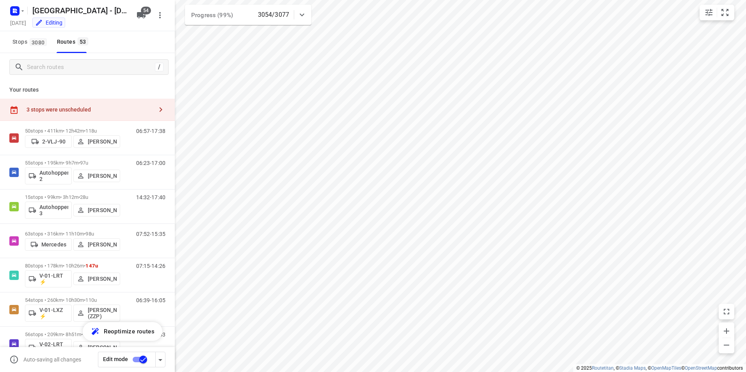
checkbox input "true"
click at [94, 66] on input "Search routes" at bounding box center [97, 67] width 141 height 12
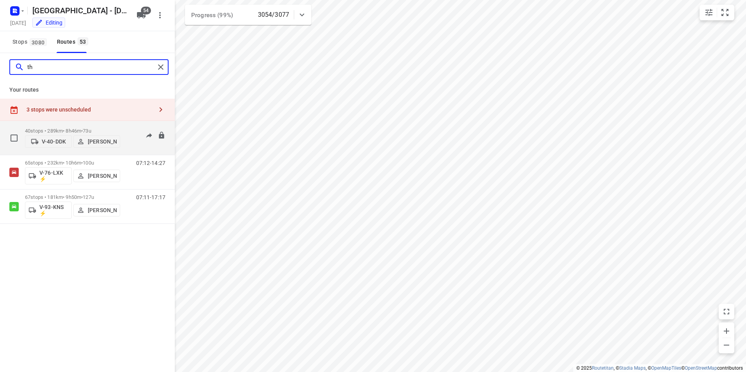
type input "th"
click at [113, 125] on div "40 stops • 289km • 8h46m • 73u V-40-DDK [PERSON_NAME]" at bounding box center [72, 138] width 95 height 28
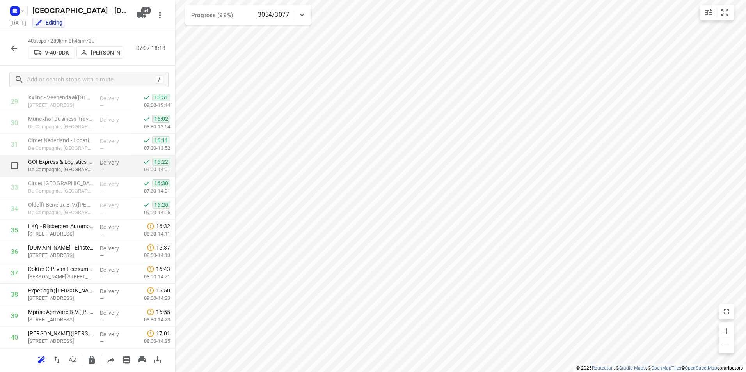
scroll to position [688, 0]
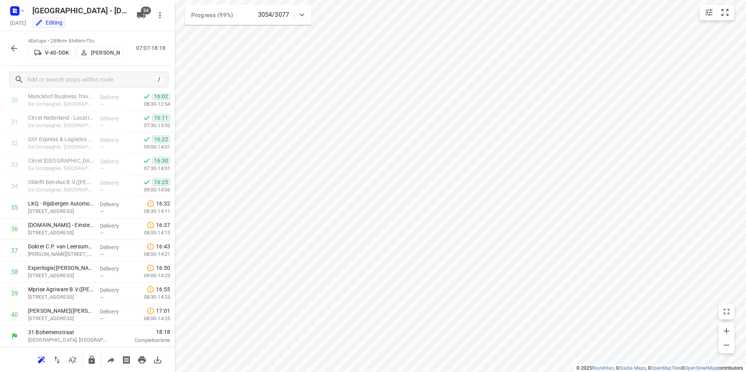
click at [13, 50] on icon "button" at bounding box center [14, 48] width 6 height 6
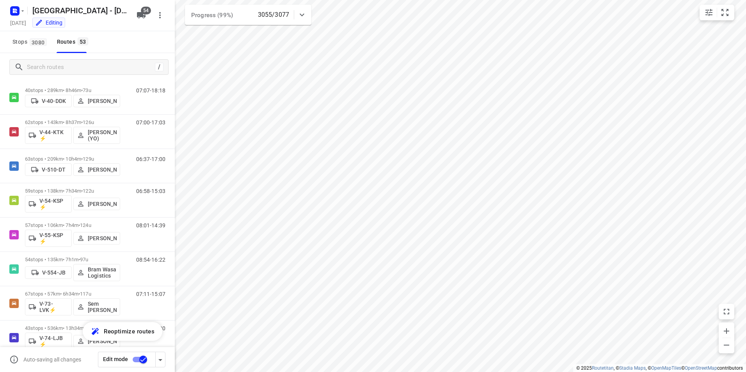
scroll to position [0, 0]
